Goal: Task Accomplishment & Management: Manage account settings

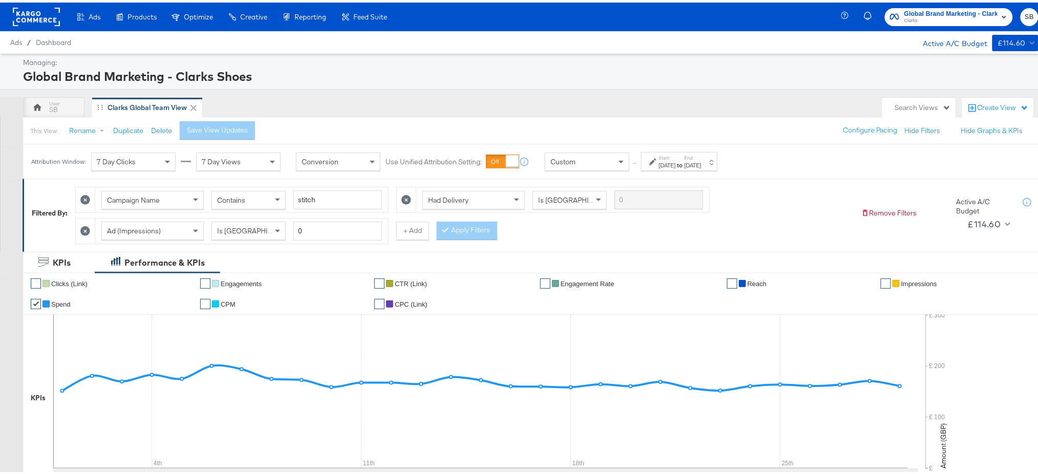
click at [29, 9] on rect at bounding box center [36, 14] width 47 height 18
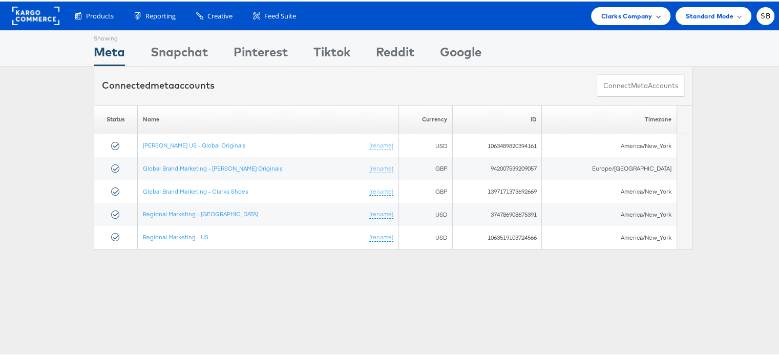
click at [629, 17] on span "Clarks Company" at bounding box center [626, 14] width 51 height 11
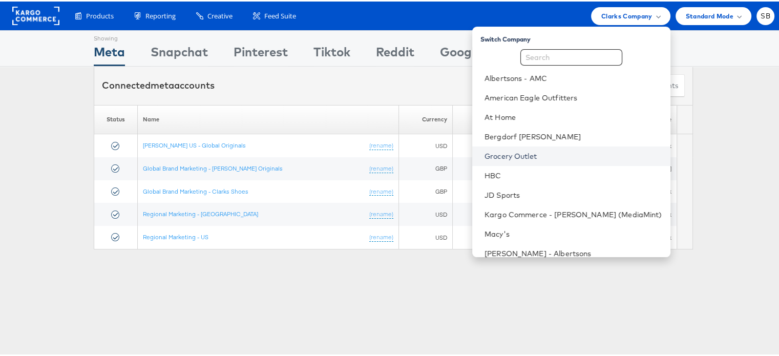
click at [525, 156] on link "Grocery Outlet" at bounding box center [574, 155] width 178 height 10
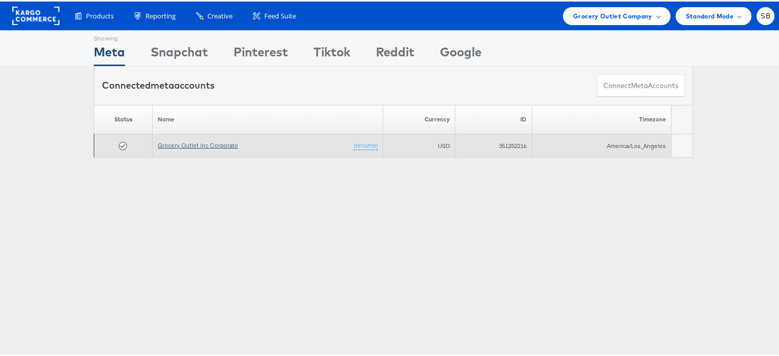
click at [220, 141] on link "Grocery Outlet Inc Corporate" at bounding box center [198, 144] width 80 height 8
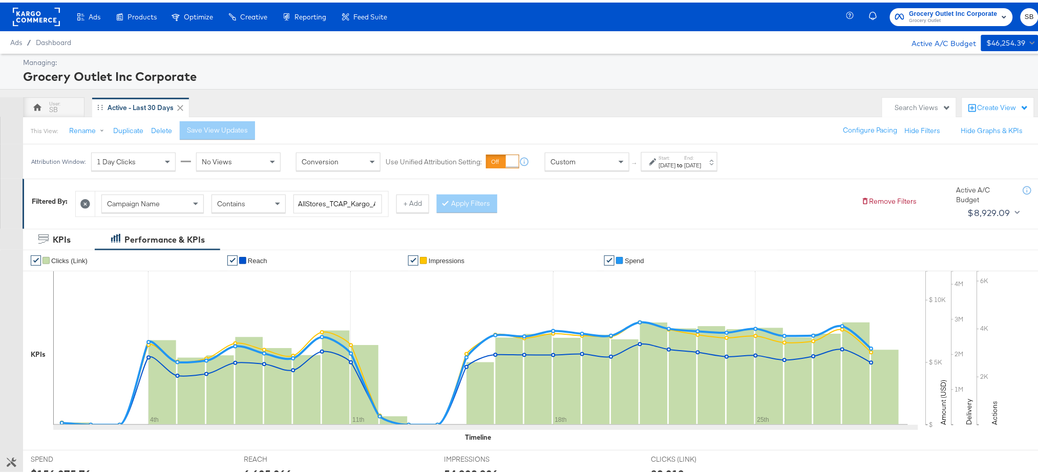
click at [38, 16] on rect at bounding box center [36, 14] width 47 height 18
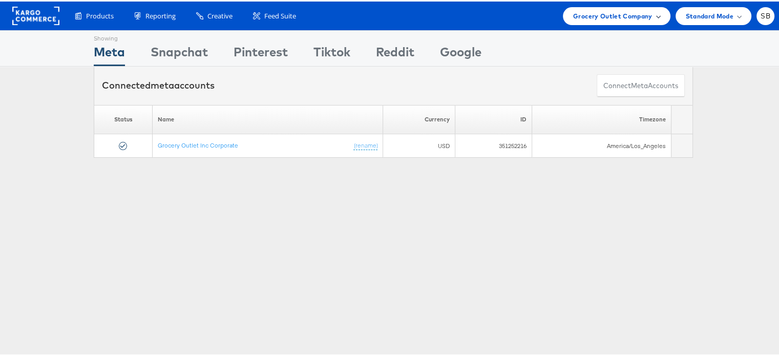
click at [598, 11] on span "Grocery Outlet Company" at bounding box center [612, 14] width 79 height 11
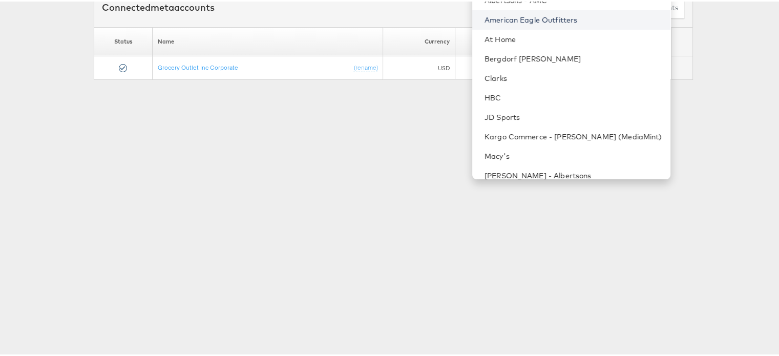
scroll to position [89, 0]
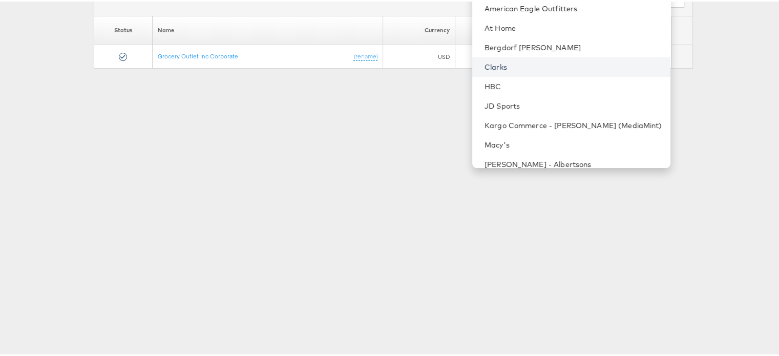
click at [502, 65] on link "Clarks" at bounding box center [574, 65] width 178 height 10
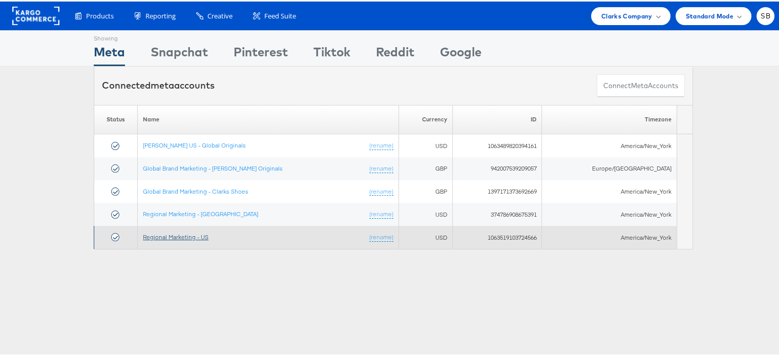
click at [181, 232] on link "Regional Marketing - US" at bounding box center [176, 236] width 66 height 8
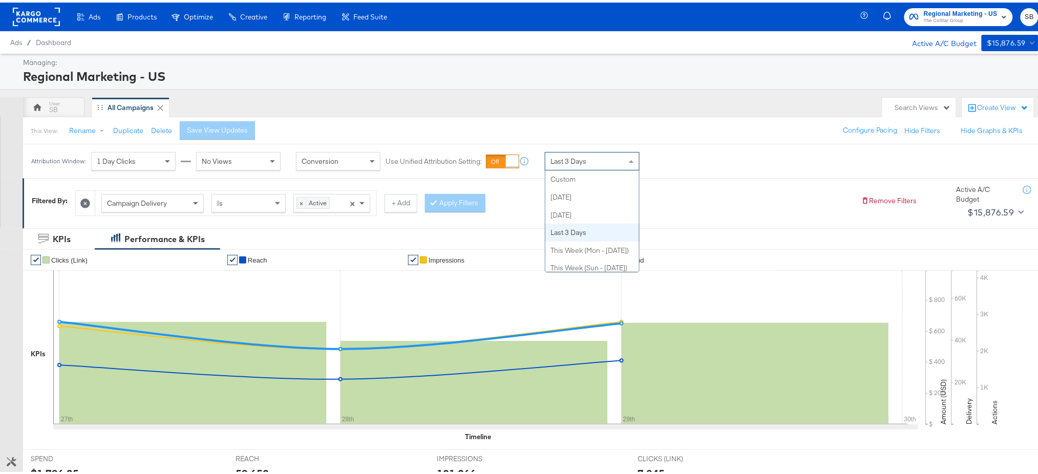
click at [569, 163] on span "Last 3 Days" at bounding box center [569, 158] width 36 height 9
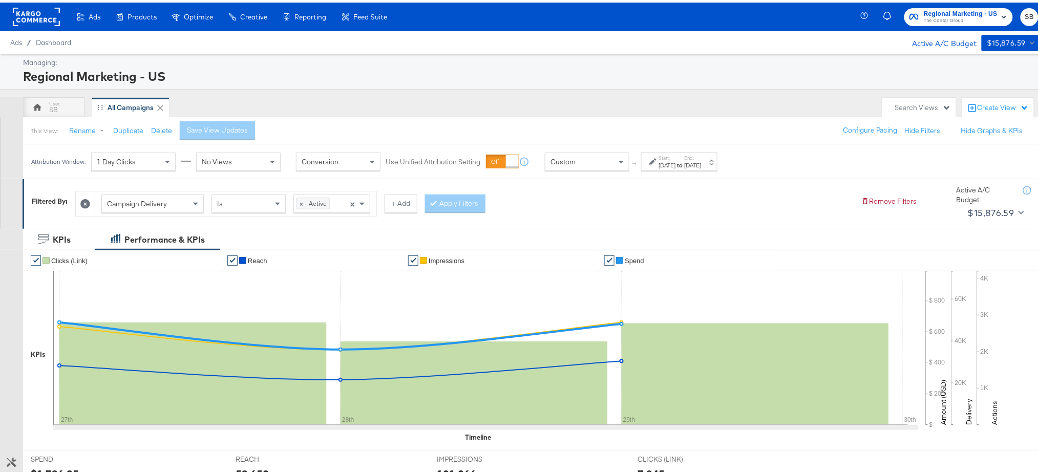
click at [669, 162] on div "Sep 30th 2025" at bounding box center [667, 163] width 17 height 8
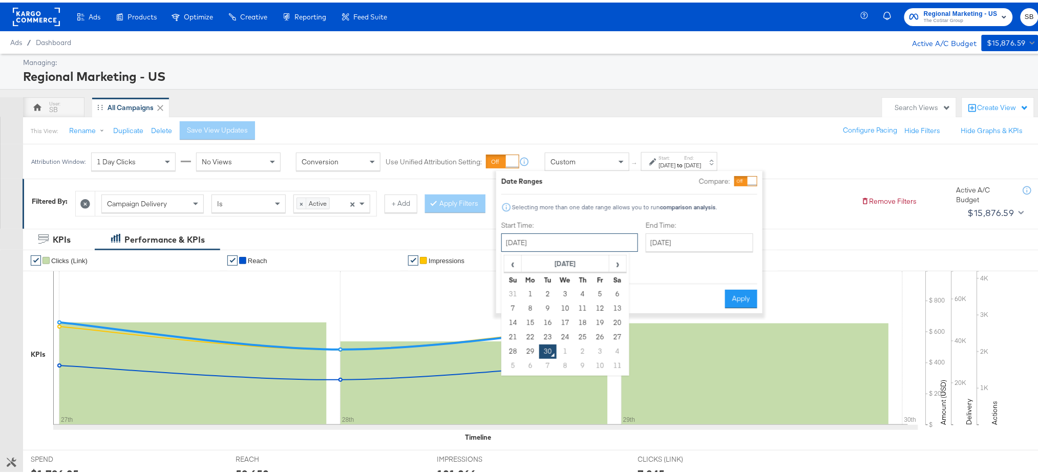
click at [580, 241] on input "September 30th 2025" at bounding box center [569, 240] width 137 height 18
click at [514, 349] on td "28" at bounding box center [513, 349] width 17 height 14
type input "September 28th 2025"
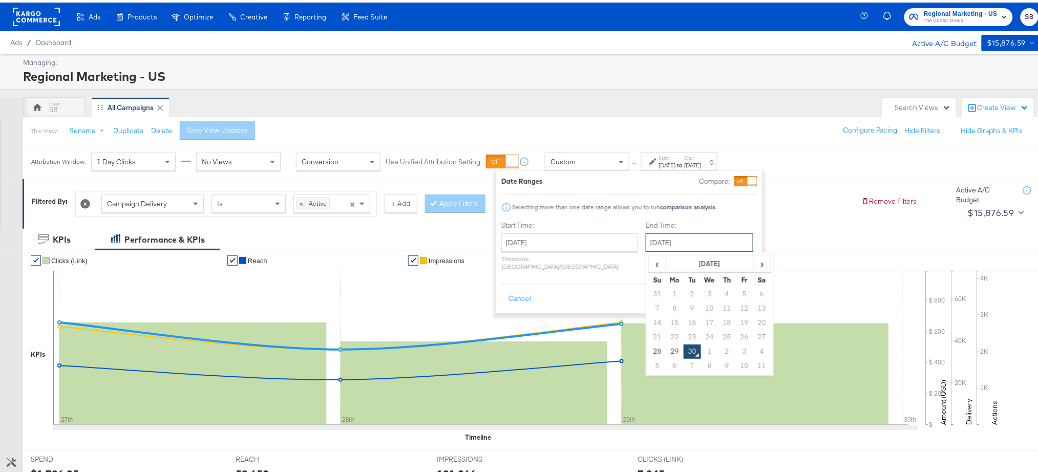
click at [646, 237] on input "September 30th 2025" at bounding box center [700, 240] width 108 height 18
click at [666, 347] on td "29" at bounding box center [674, 349] width 17 height 14
type input "September 29th 2025"
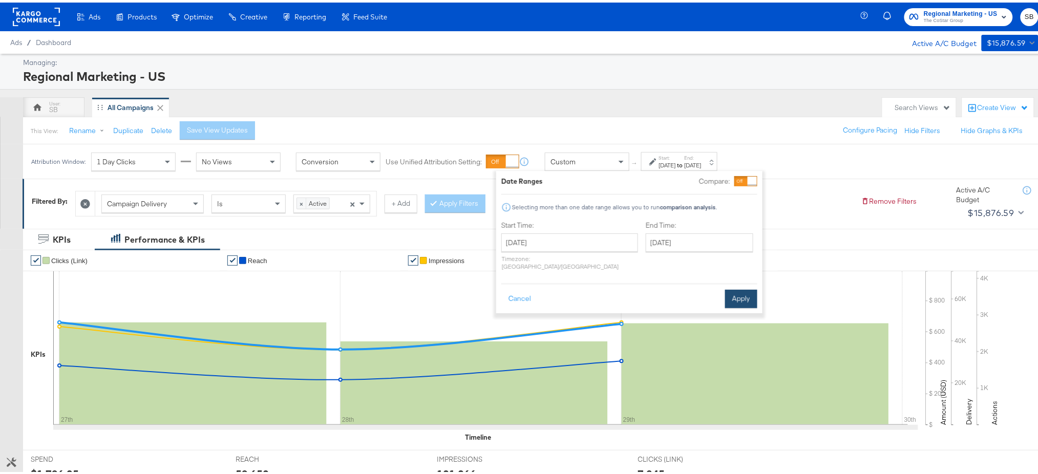
click at [735, 287] on button "Apply" at bounding box center [741, 296] width 32 height 18
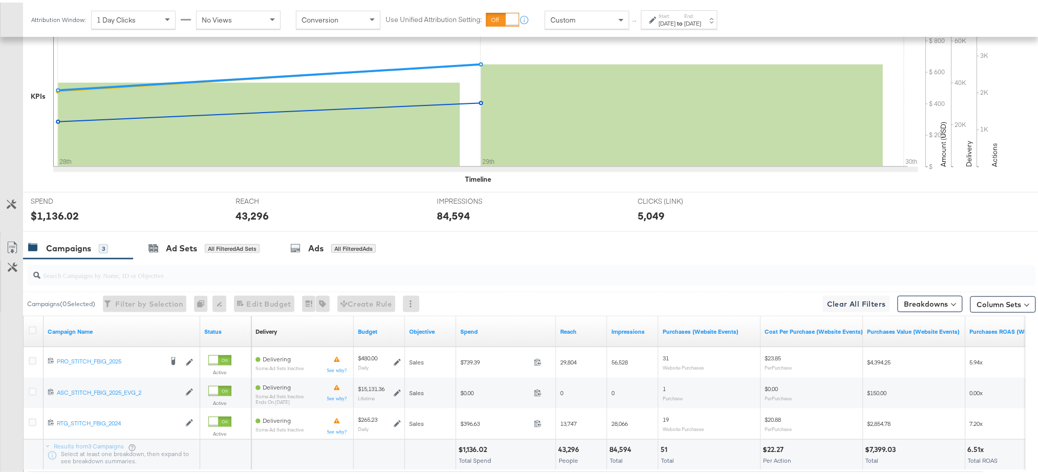
scroll to position [326, 0]
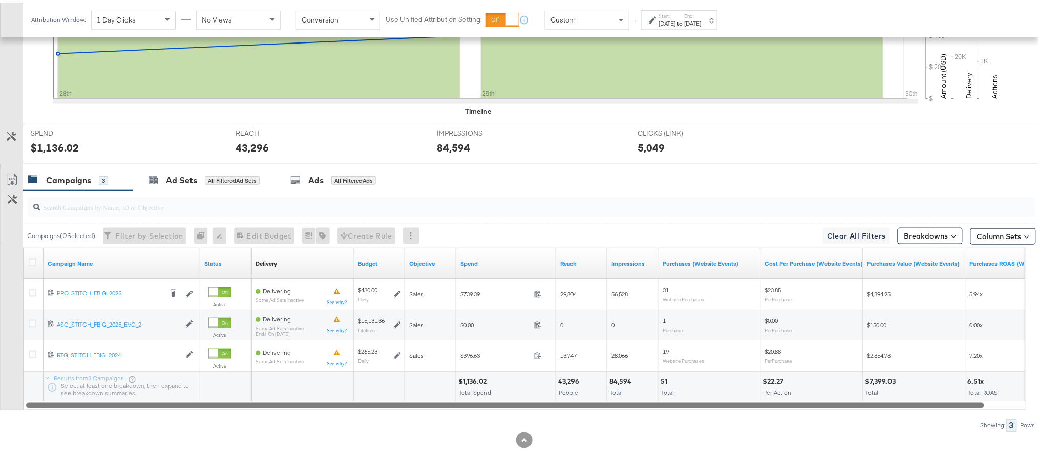
drag, startPoint x: 529, startPoint y: 402, endPoint x: 500, endPoint y: 404, distance: 29.3
click at [500, 404] on div at bounding box center [505, 402] width 958 height 9
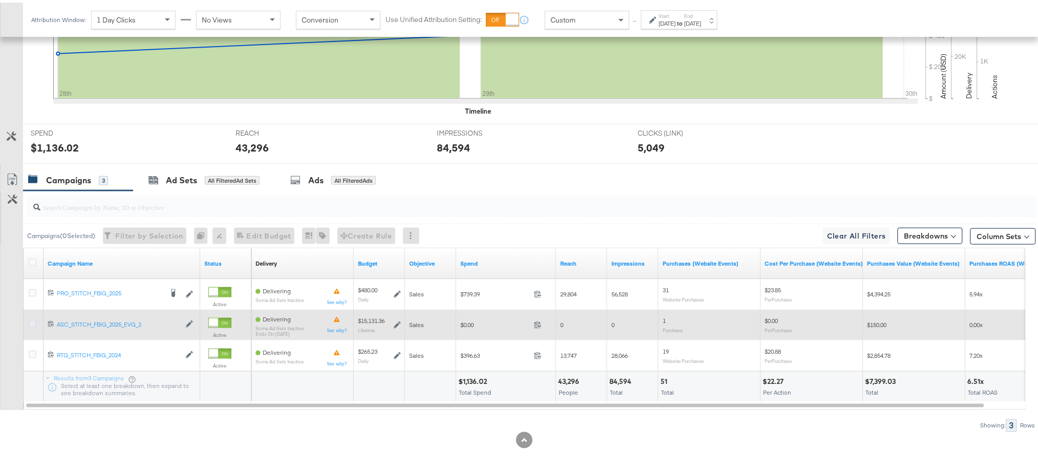
click at [31, 322] on icon at bounding box center [33, 322] width 8 height 8
click at [0, 0] on input "checkbox" at bounding box center [0, 0] width 0 height 0
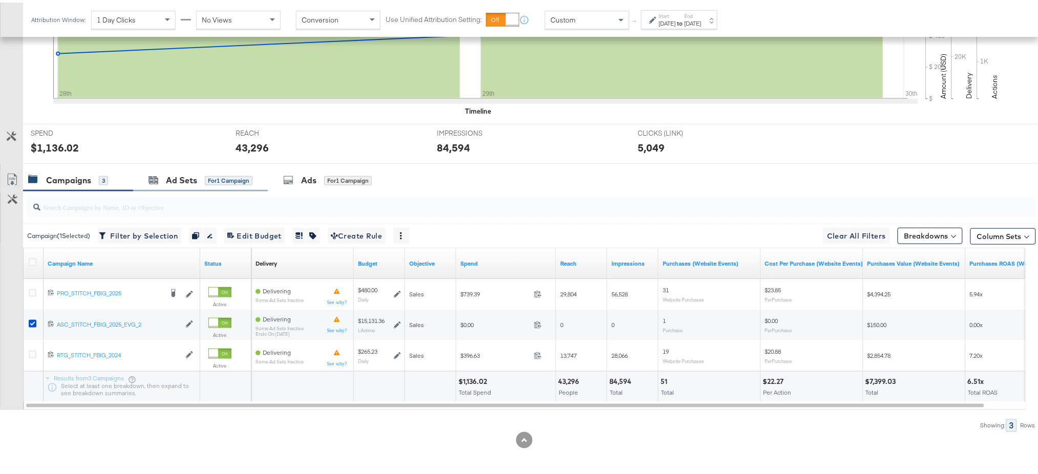
click at [170, 171] on div "Ad Sets for 1 Campaign" at bounding box center [200, 178] width 135 height 22
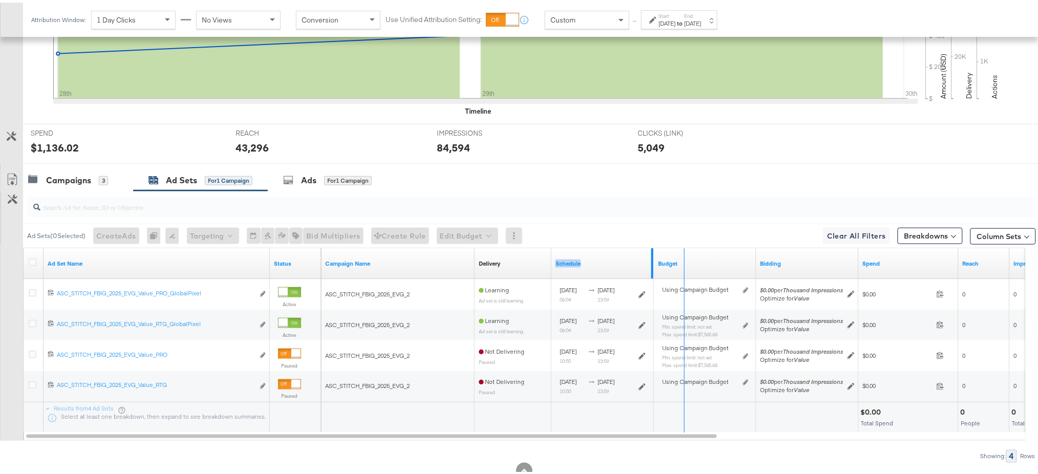
drag, startPoint x: 651, startPoint y: 257, endPoint x: 703, endPoint y: 253, distance: 52.4
click at [703, 253] on div "Campaign Name Delivery Sorting Unavailable Schedule Budget Bidding Spend Reach …" at bounding box center [896, 261] width 1150 height 31
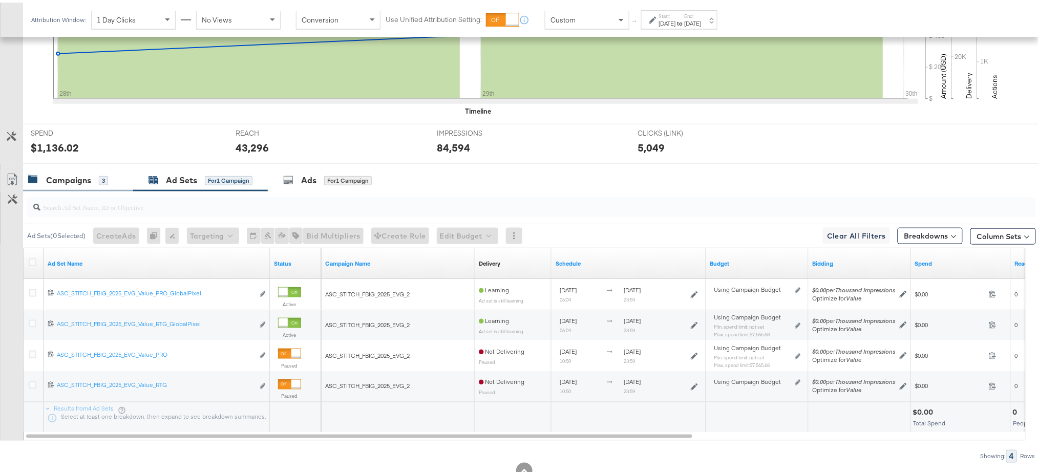
click at [78, 176] on div "Campaigns" at bounding box center [68, 178] width 45 height 12
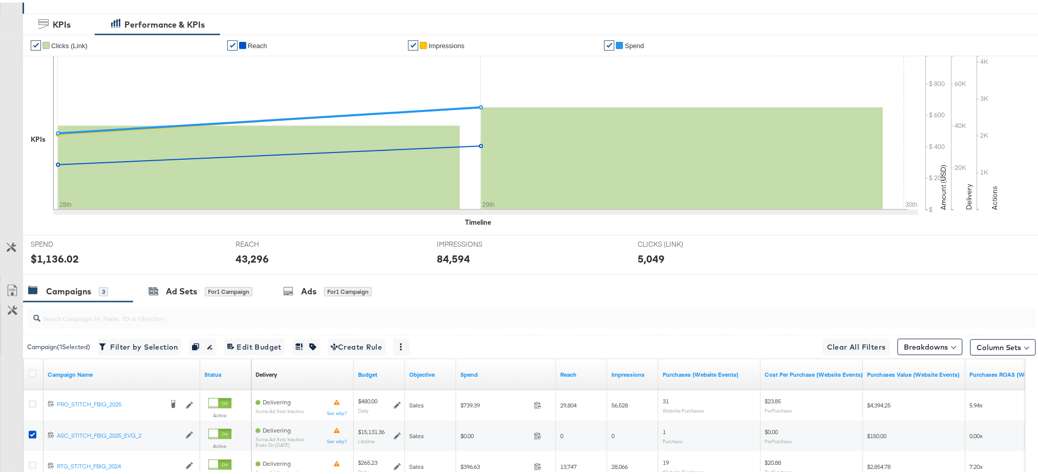
scroll to position [0, 0]
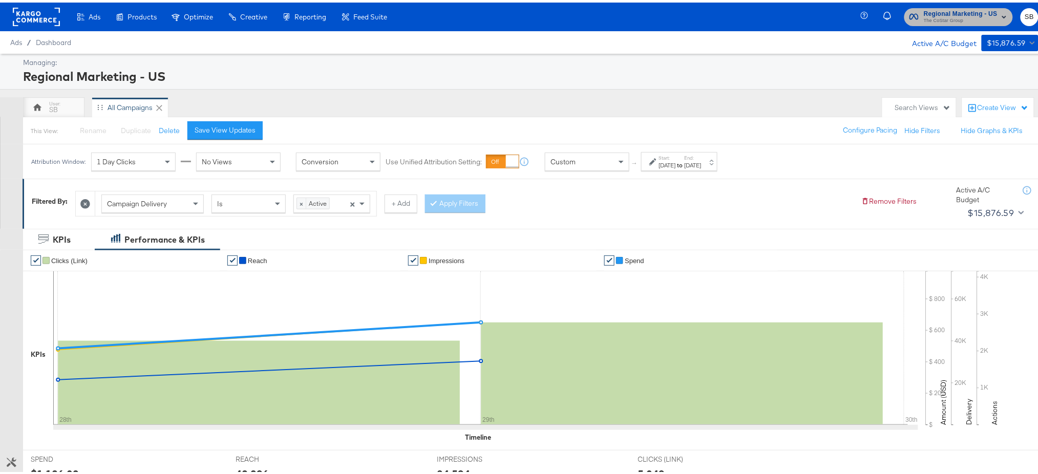
click at [911, 15] on span "Regional Marketing - US The CoStar Group" at bounding box center [959, 14] width 98 height 16
